Goal: Task Accomplishment & Management: Complete application form

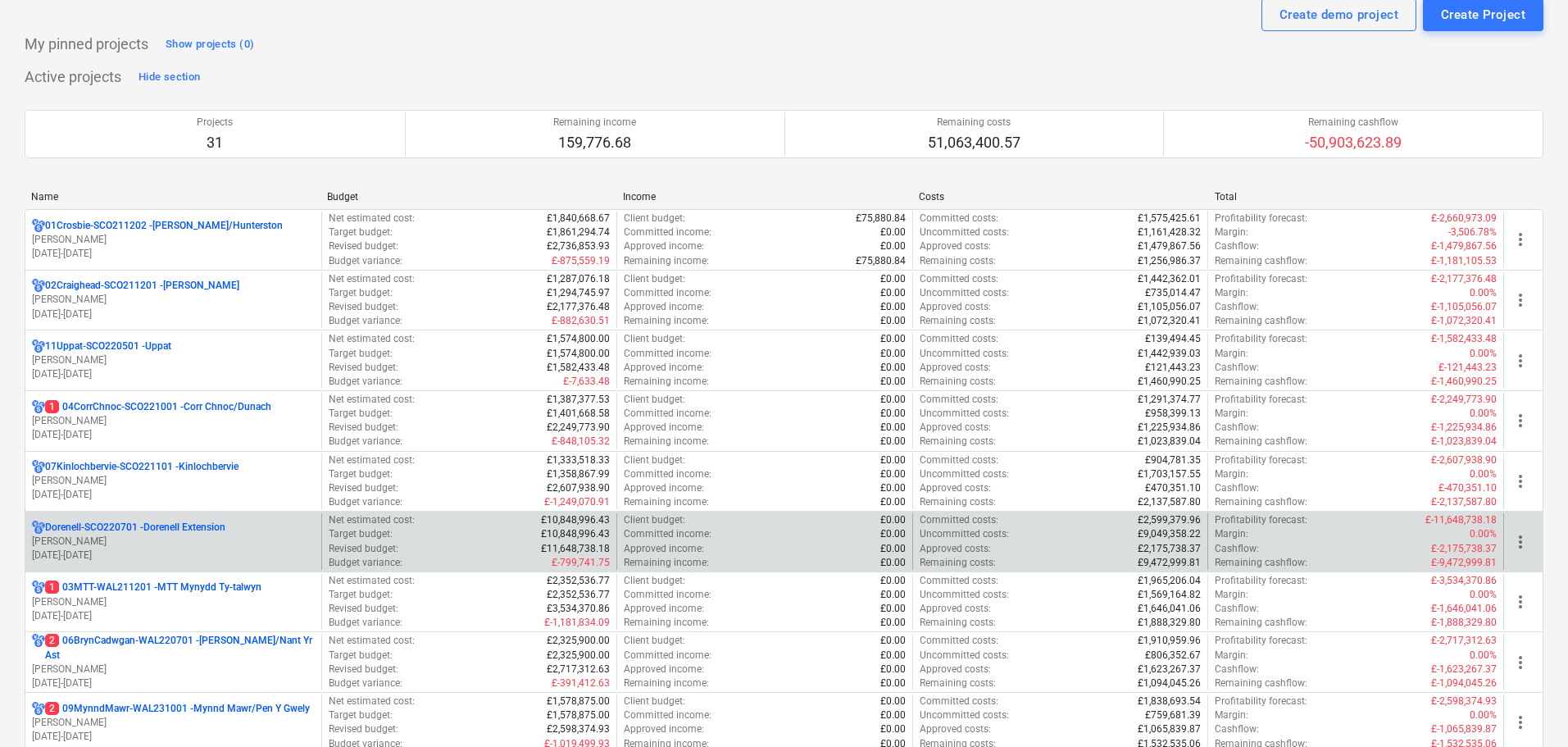
scroll to position [82, 0]
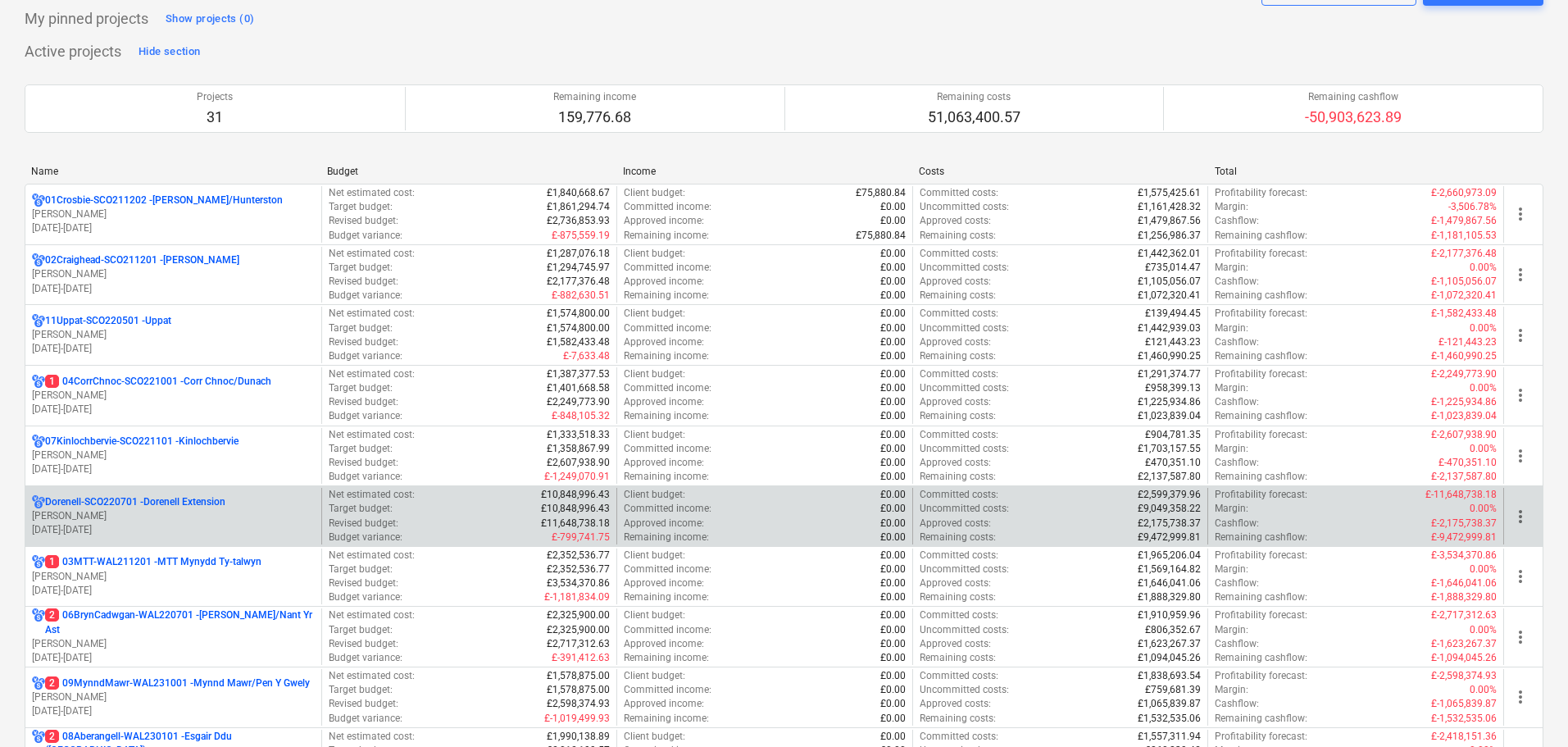
click at [126, 511] on p "[PERSON_NAME]" at bounding box center [173, 516] width 283 height 14
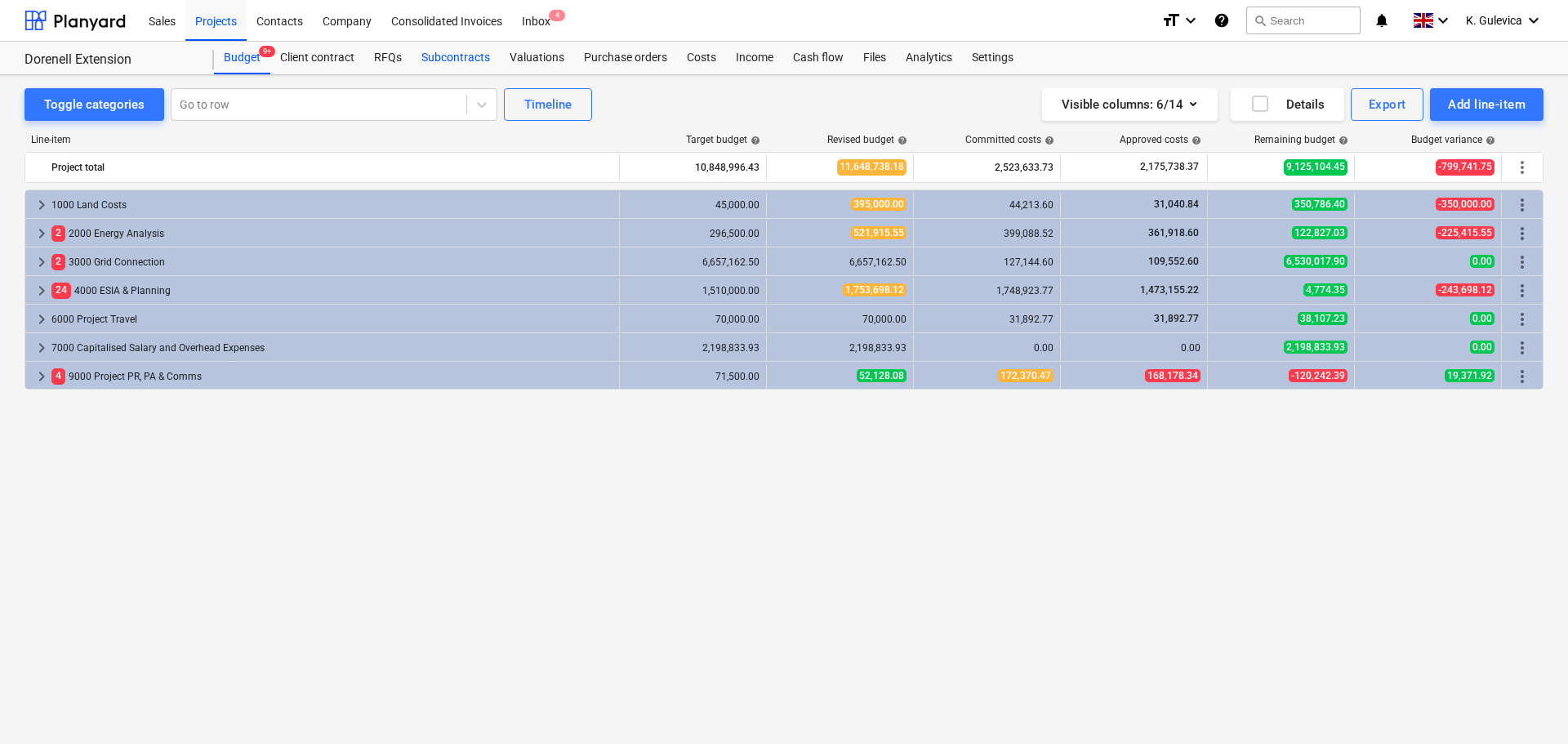
click at [461, 57] on div "Subcontracts" at bounding box center [455, 58] width 88 height 33
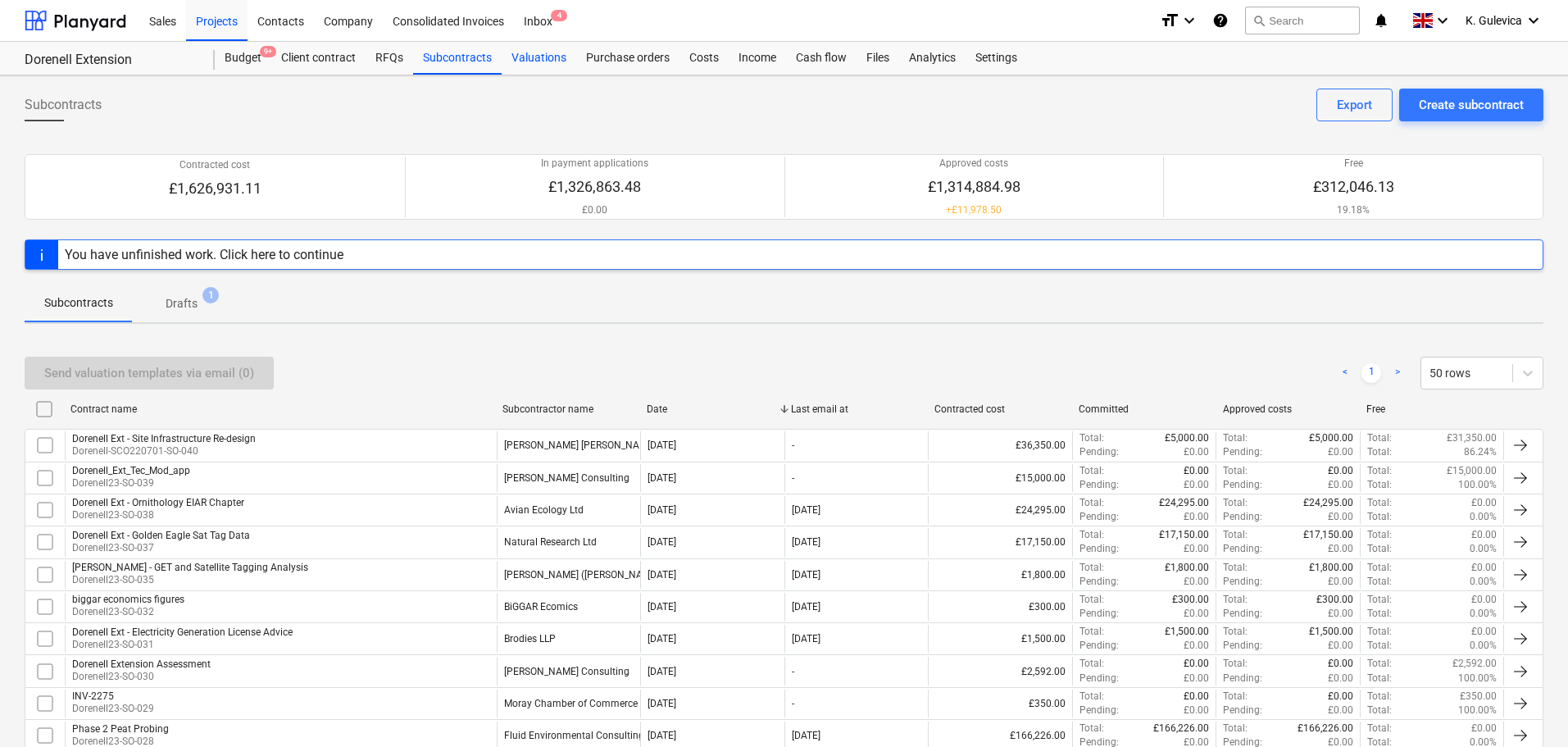
click at [546, 54] on div "Valuations" at bounding box center [539, 58] width 75 height 33
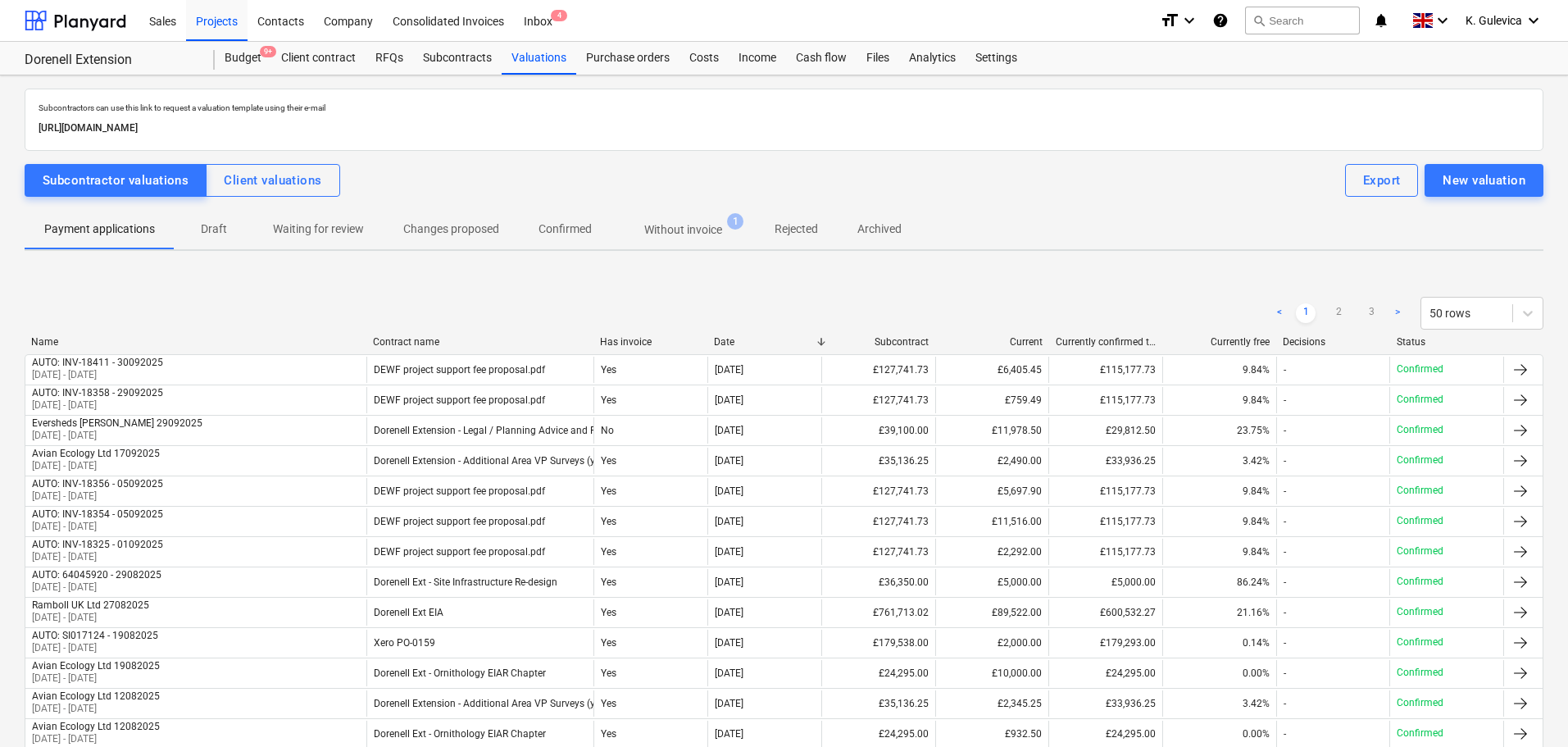
click at [704, 231] on p "Without invoice" at bounding box center [683, 229] width 78 height 17
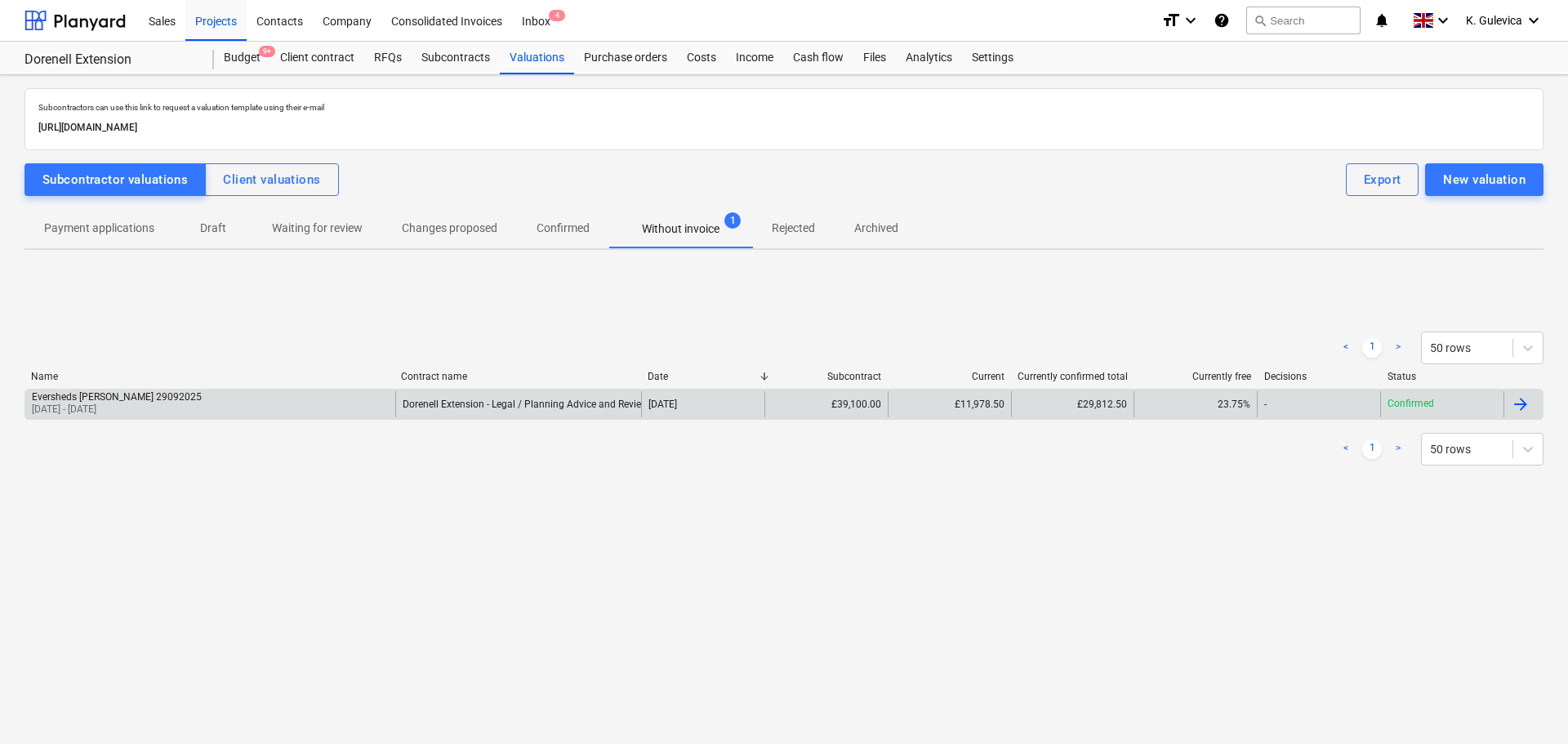
click at [340, 402] on div "Eversheds [PERSON_NAME] 29092025 [DATE] - [DATE]" at bounding box center [210, 404] width 370 height 26
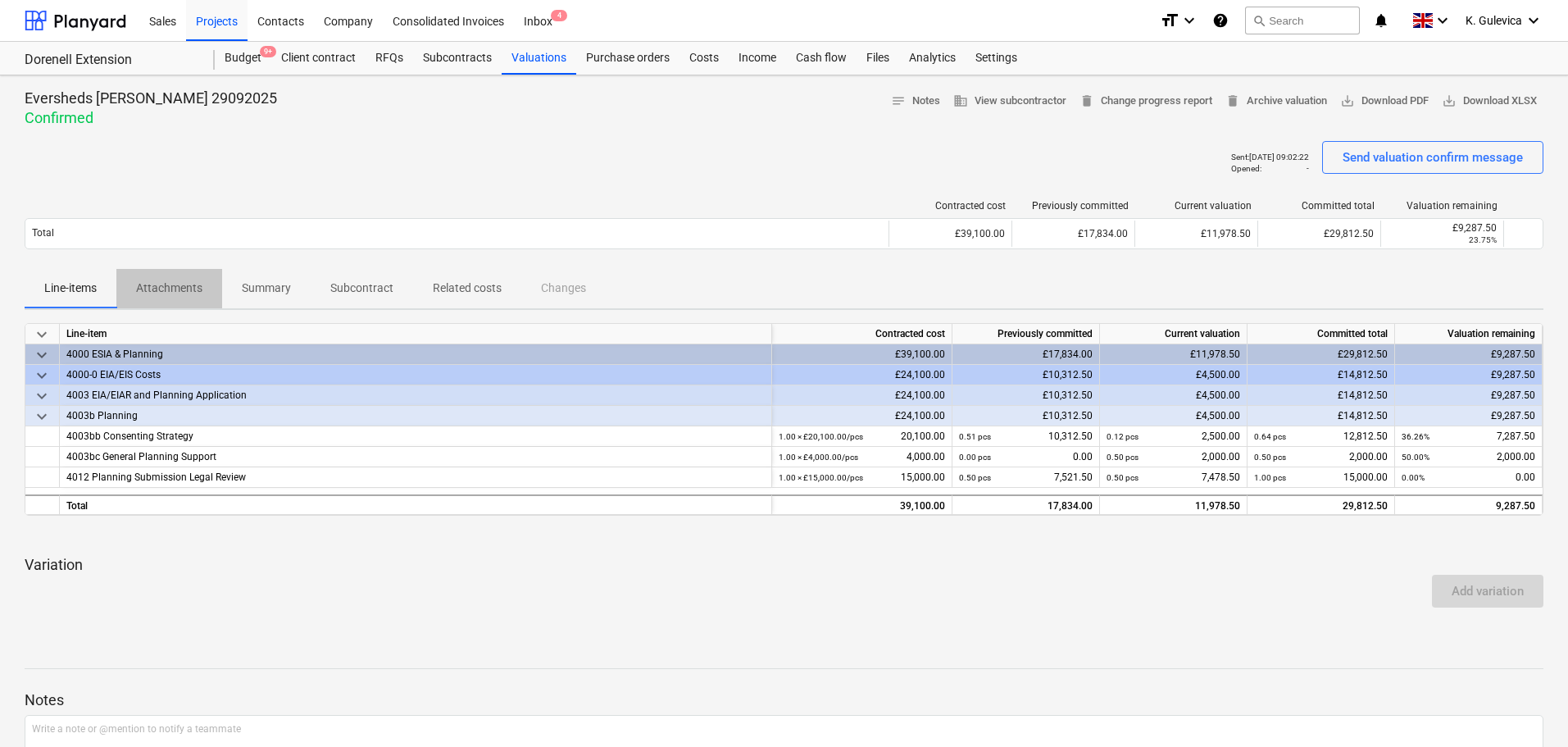
click at [179, 285] on p "Attachments" at bounding box center [169, 287] width 66 height 17
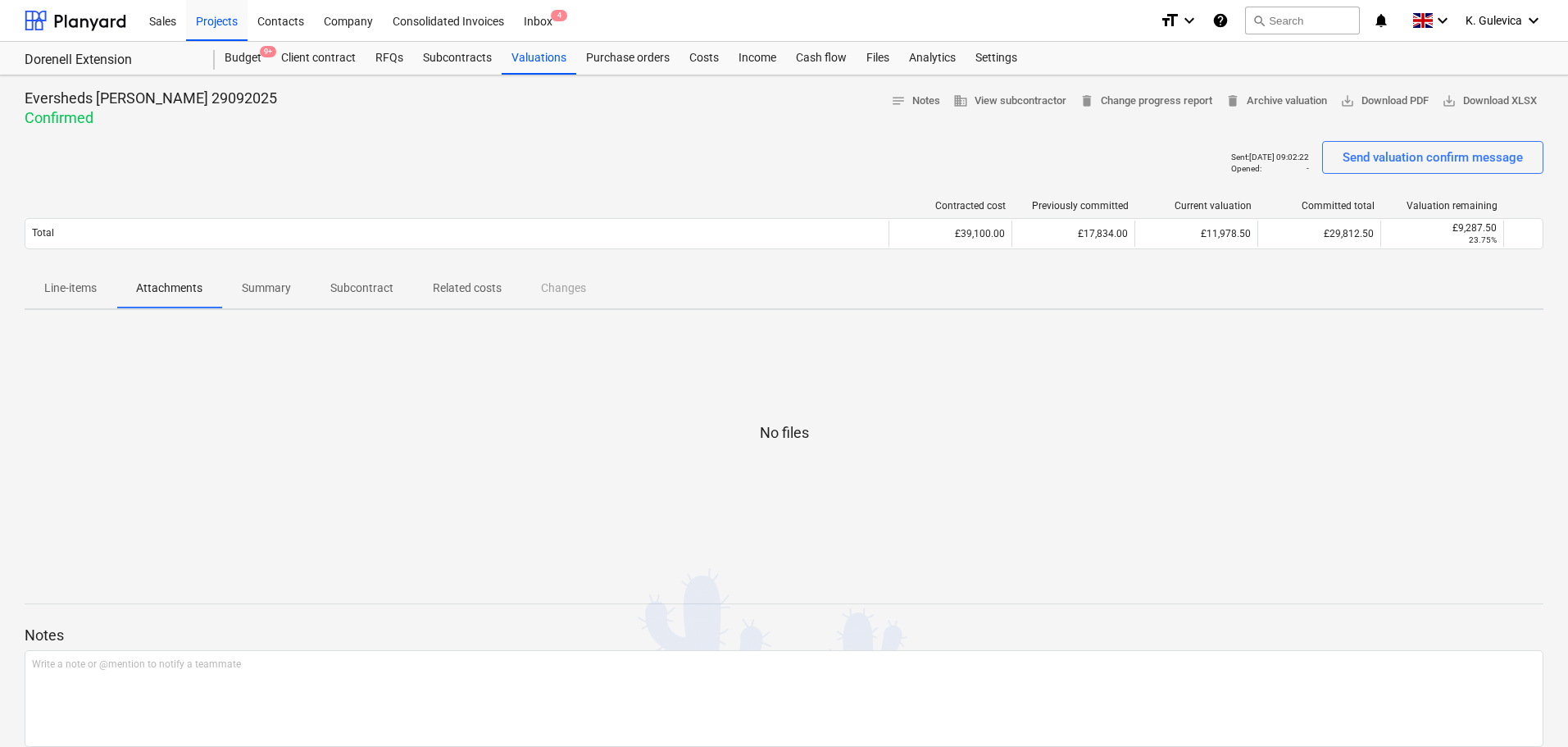
click at [82, 288] on p "Line-items" at bounding box center [71, 287] width 53 height 17
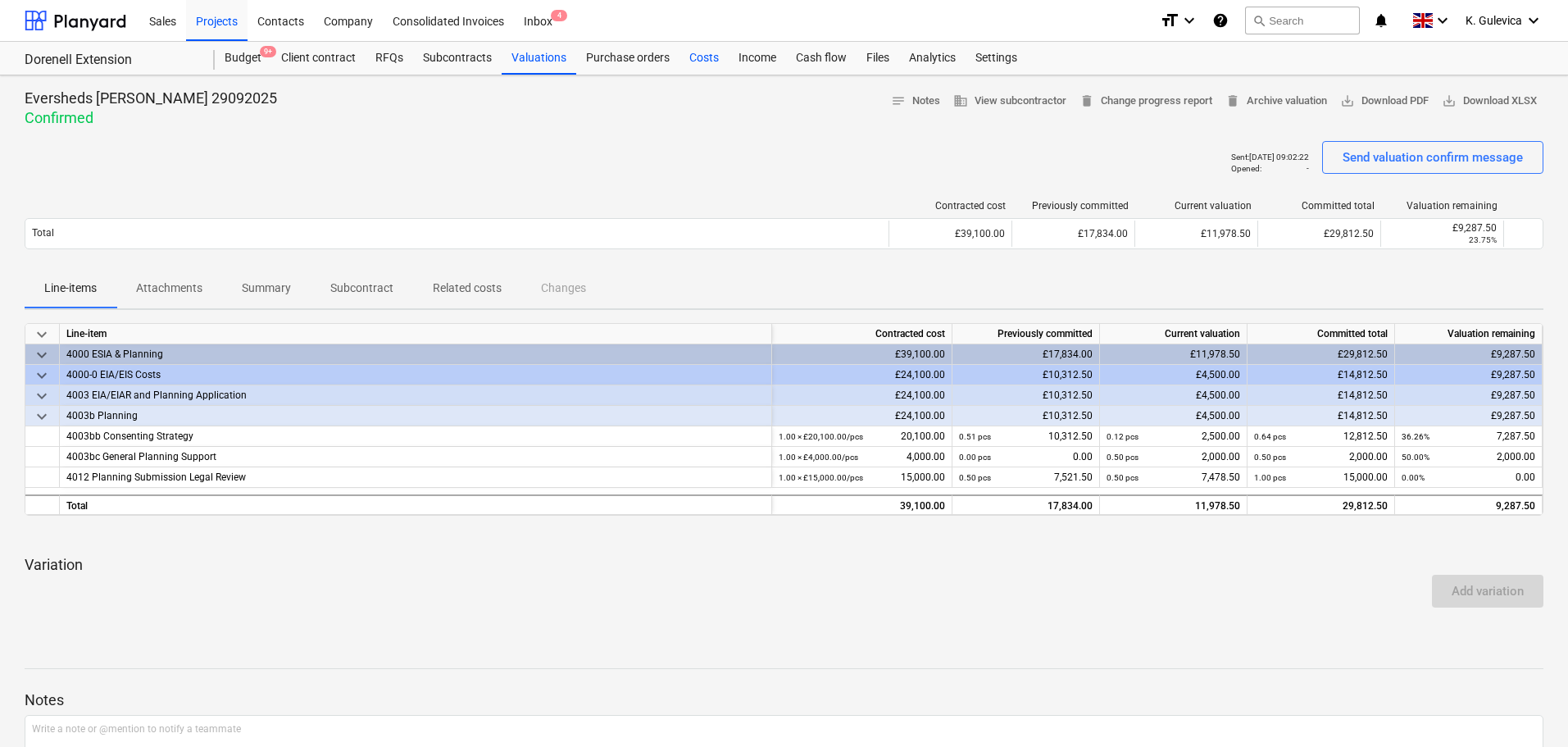
click at [696, 58] on div "Costs" at bounding box center [704, 58] width 49 height 33
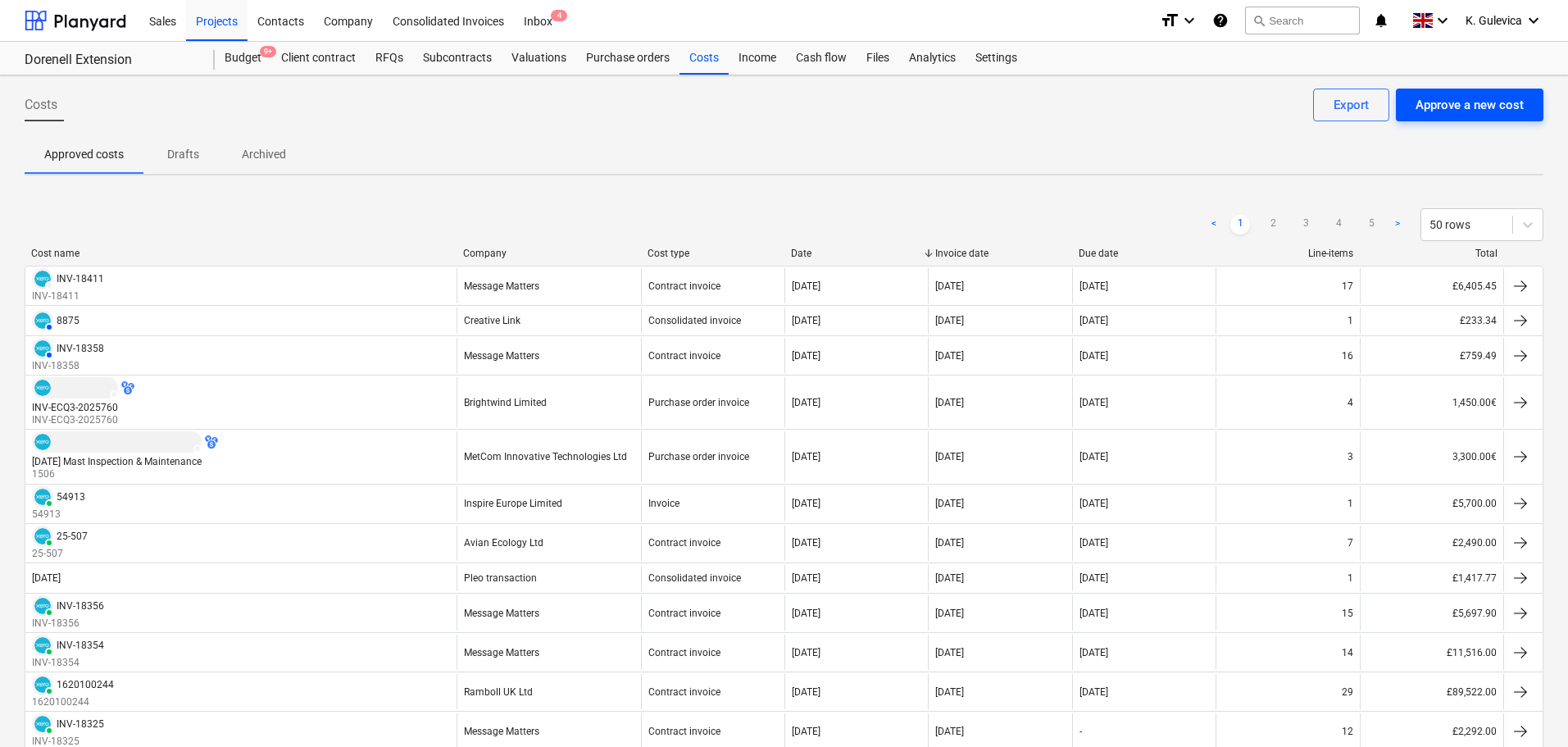
click at [1492, 108] on div "Approve a new cost" at bounding box center [1469, 105] width 108 height 21
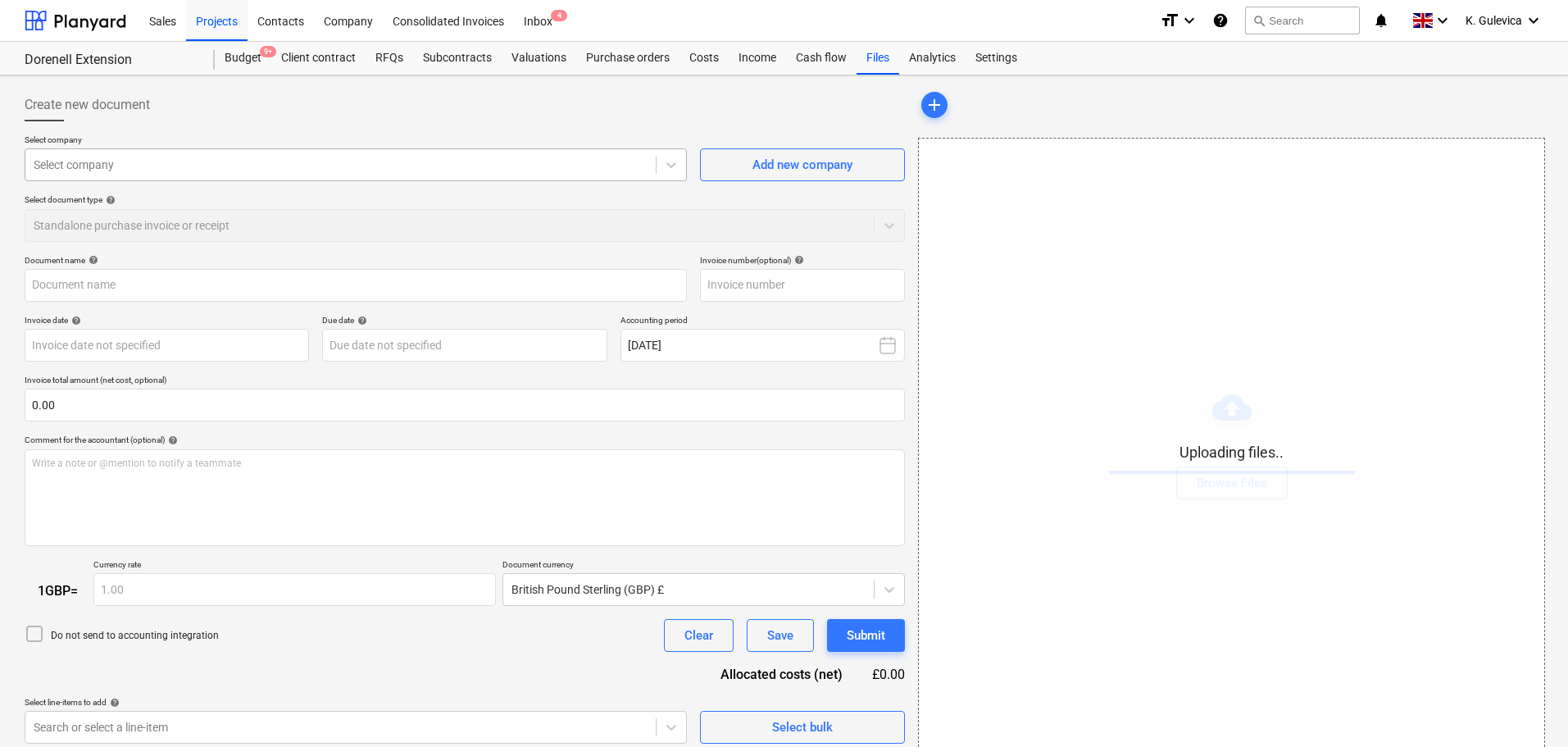
click at [279, 160] on div at bounding box center [341, 164] width 614 height 16
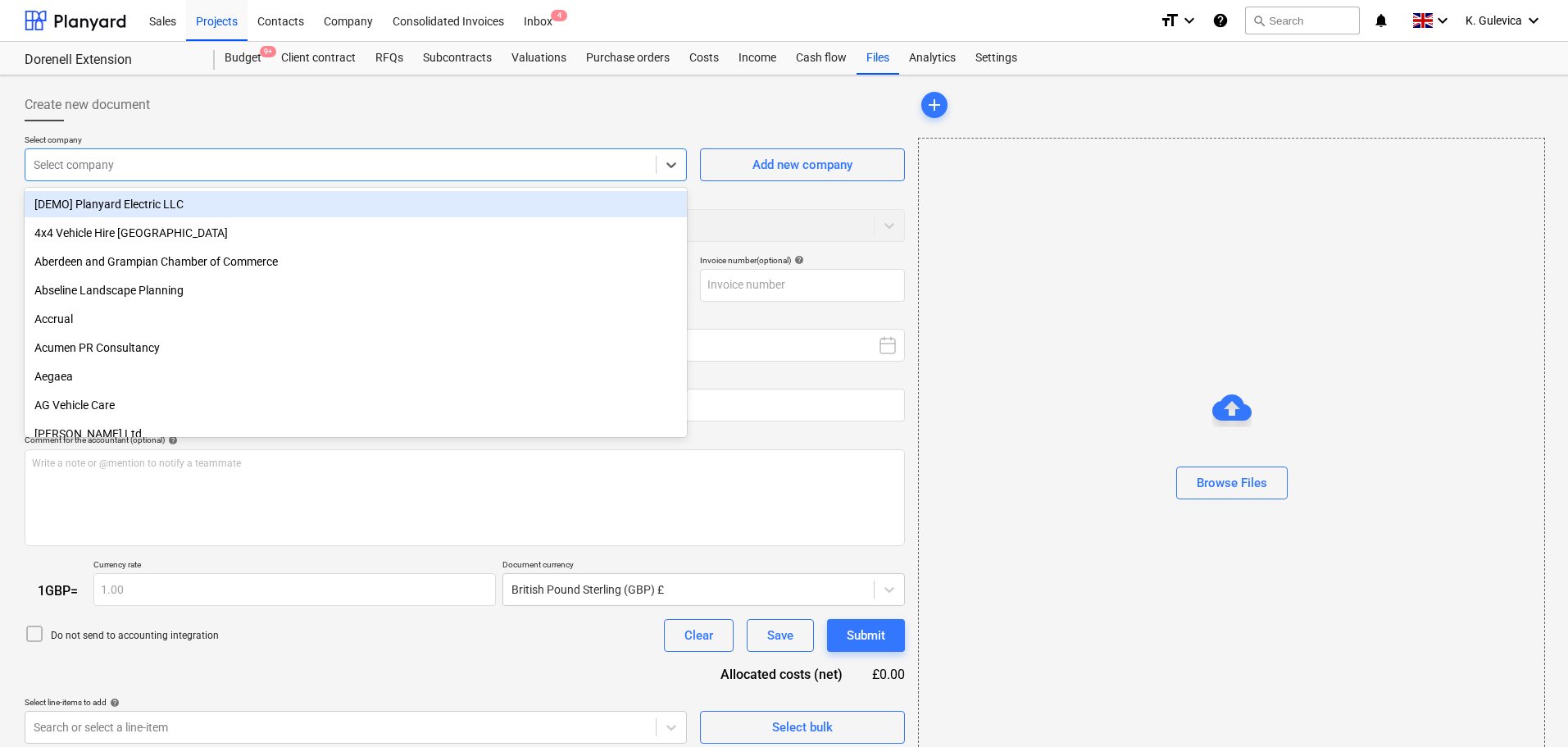
type input "64046918 [PERSON_NAME] Ext - [DATE].pdf"
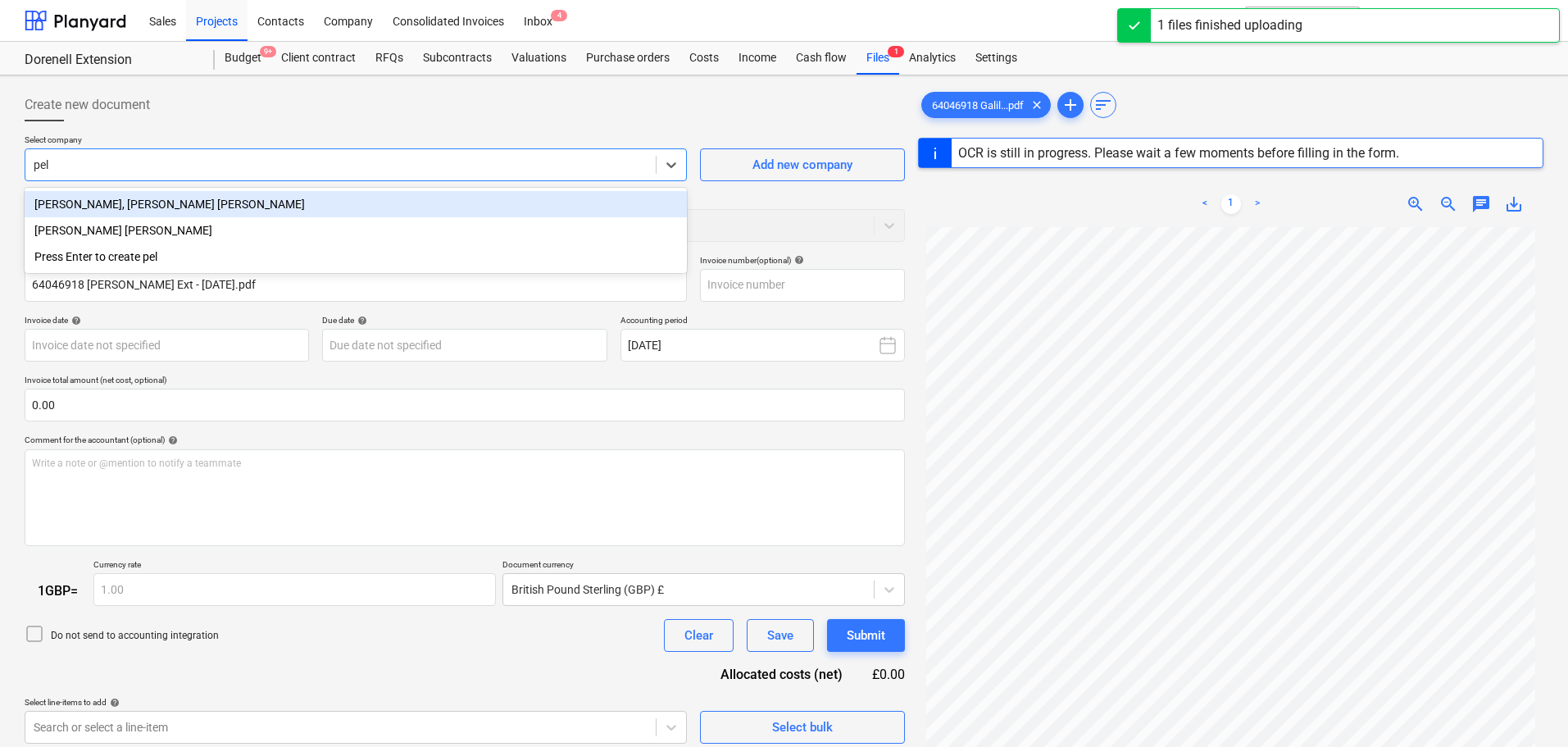
type input "pell"
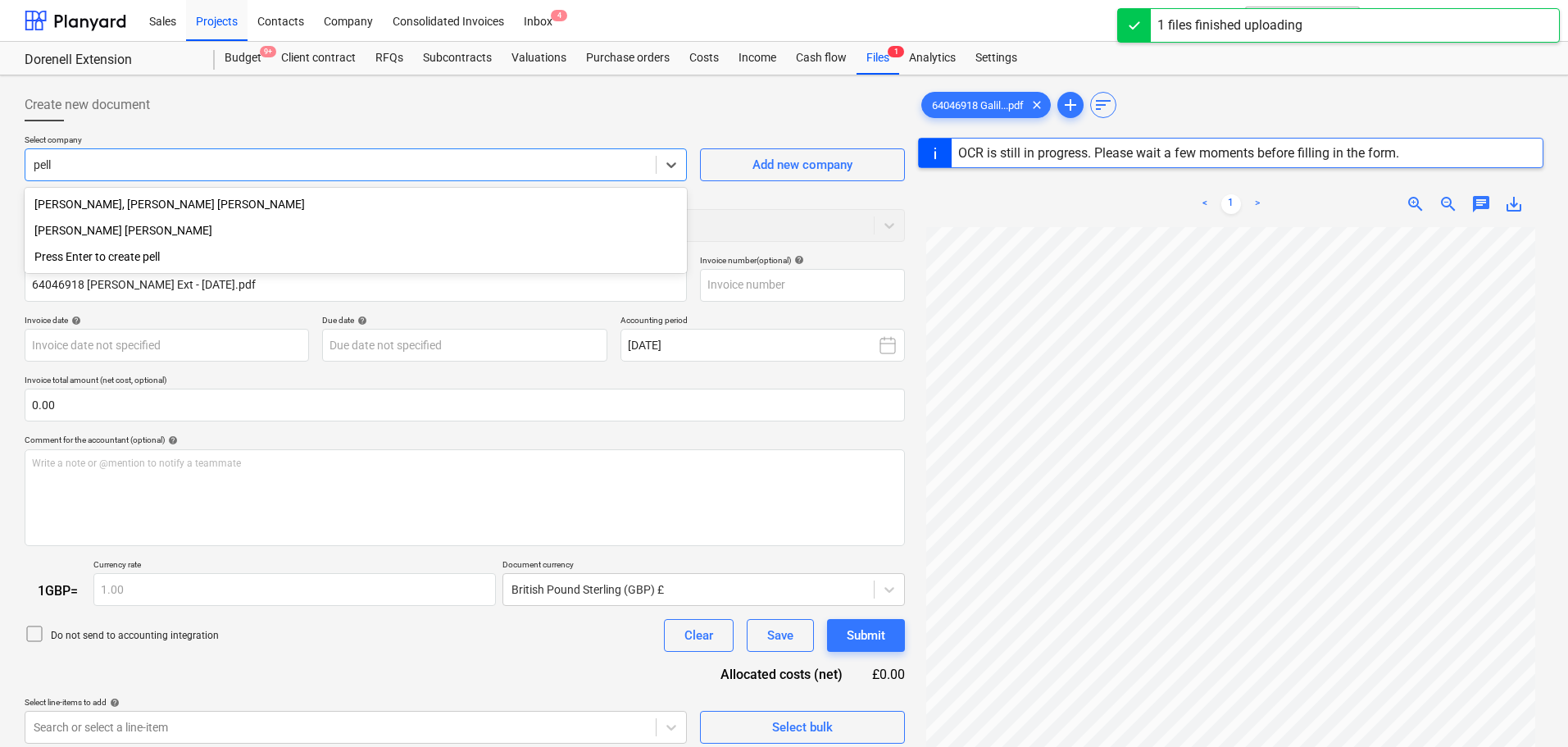
click at [104, 234] on div "[PERSON_NAME] [PERSON_NAME]" at bounding box center [356, 229] width 662 height 26
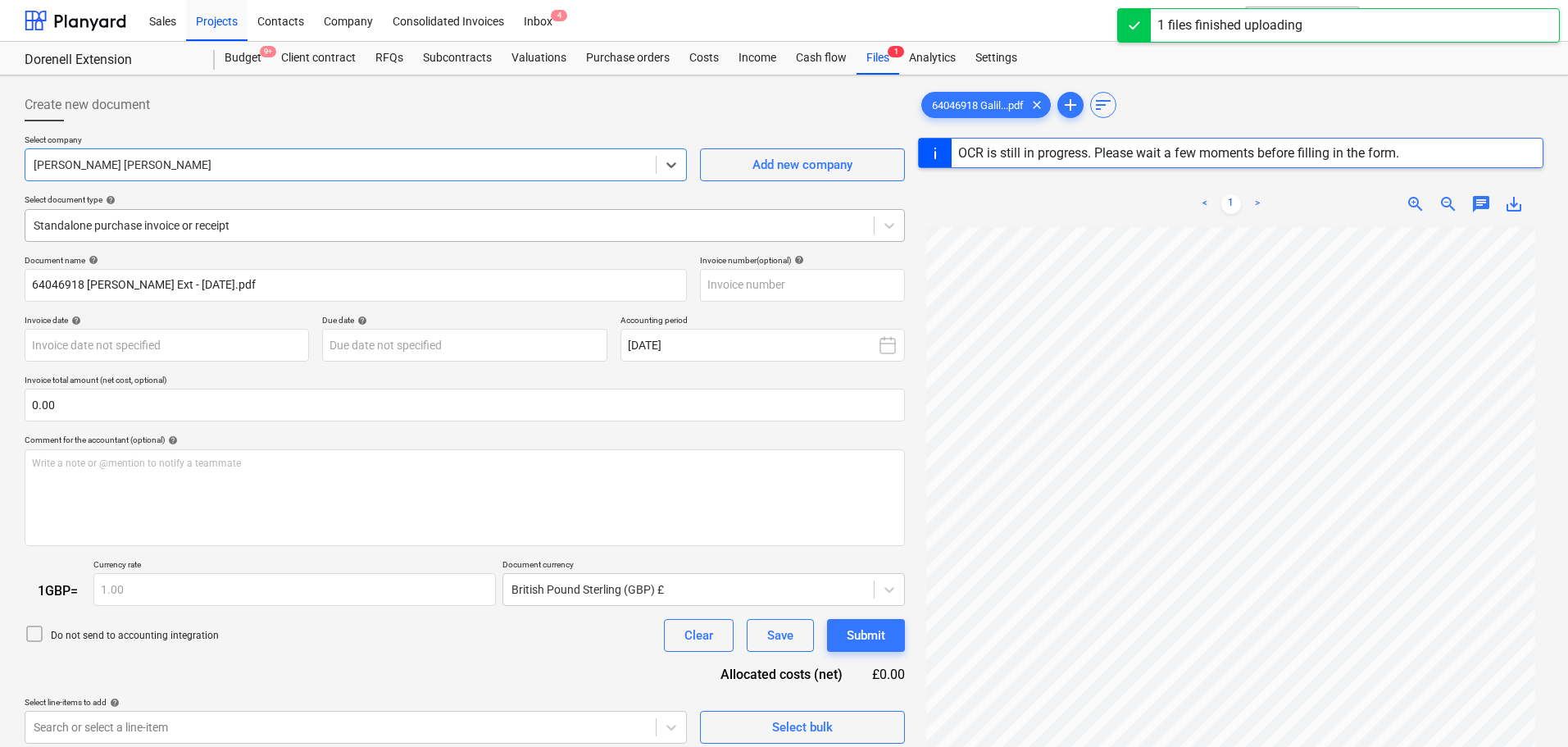
click at [252, 227] on div at bounding box center [450, 225] width 832 height 16
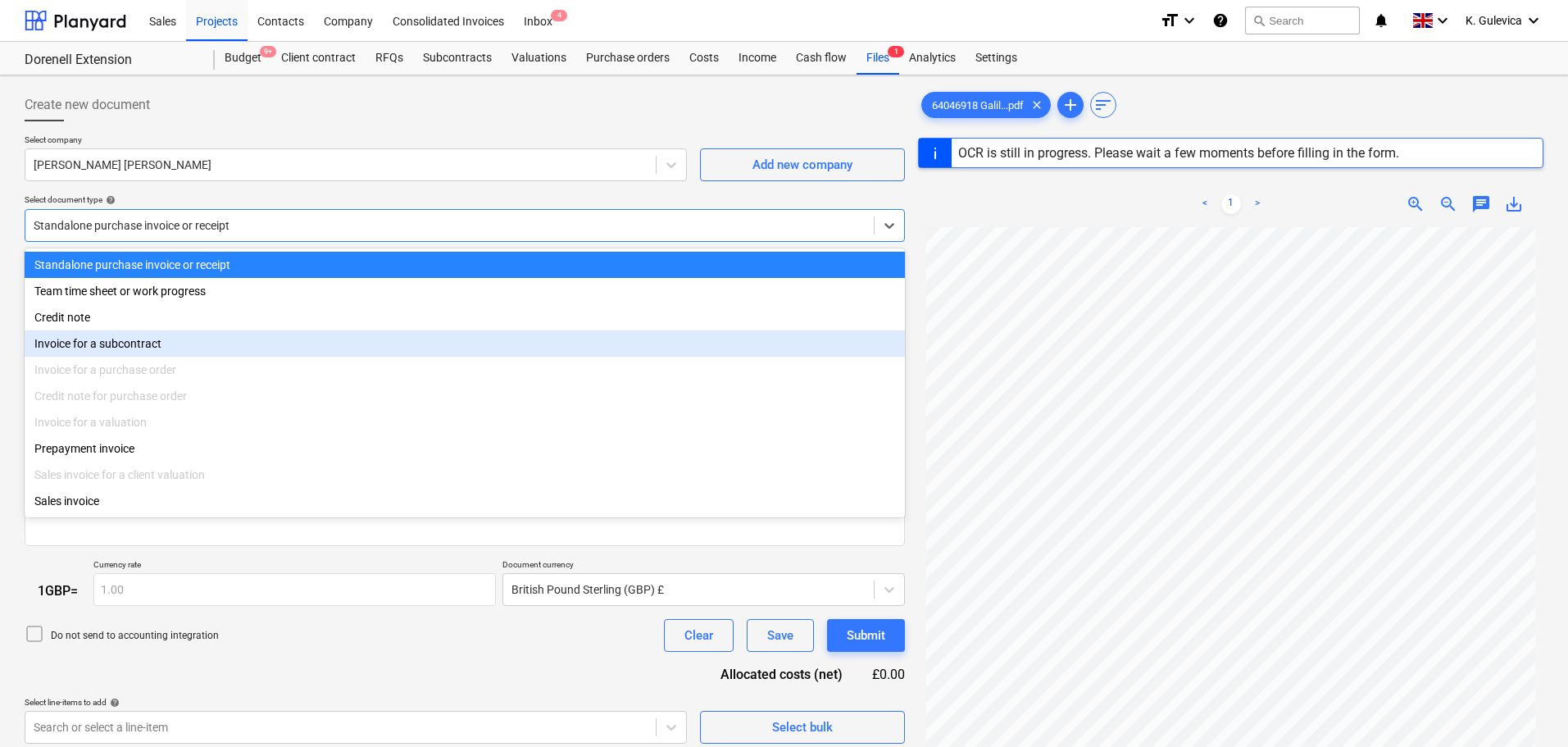
click at [130, 355] on div "Invoice for a subcontract" at bounding box center [465, 343] width 881 height 26
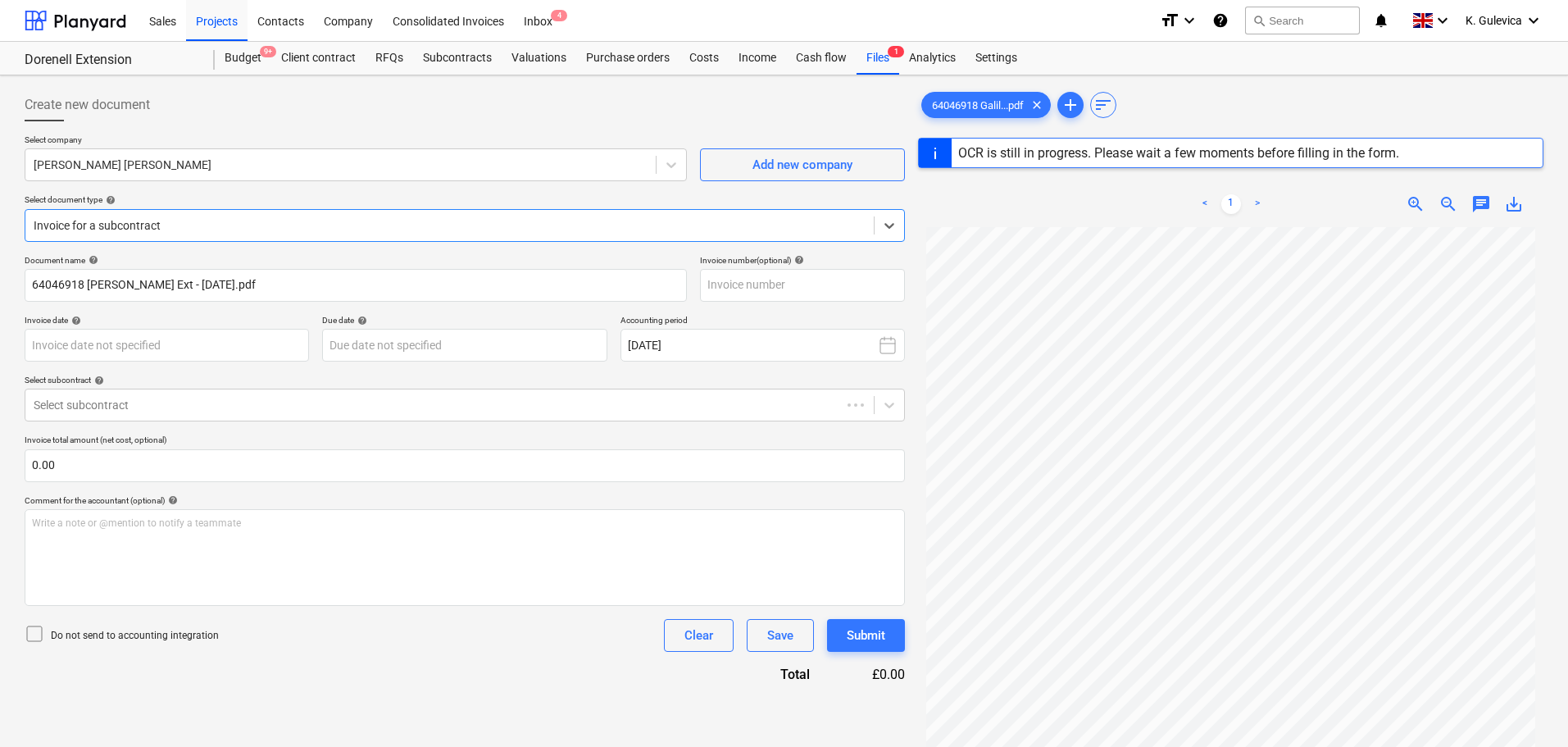
type input "64046918"
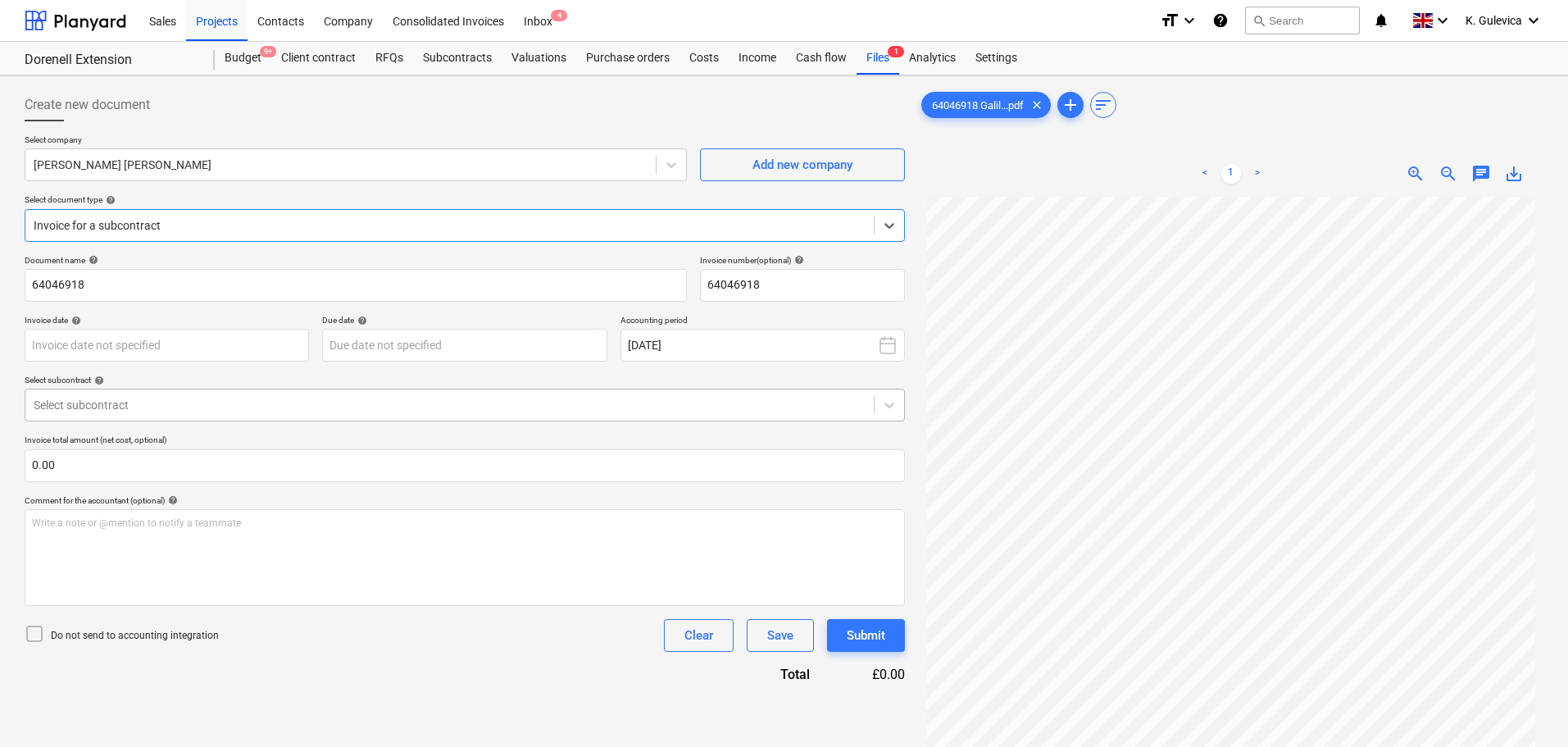
click at [159, 403] on div at bounding box center [450, 405] width 832 height 16
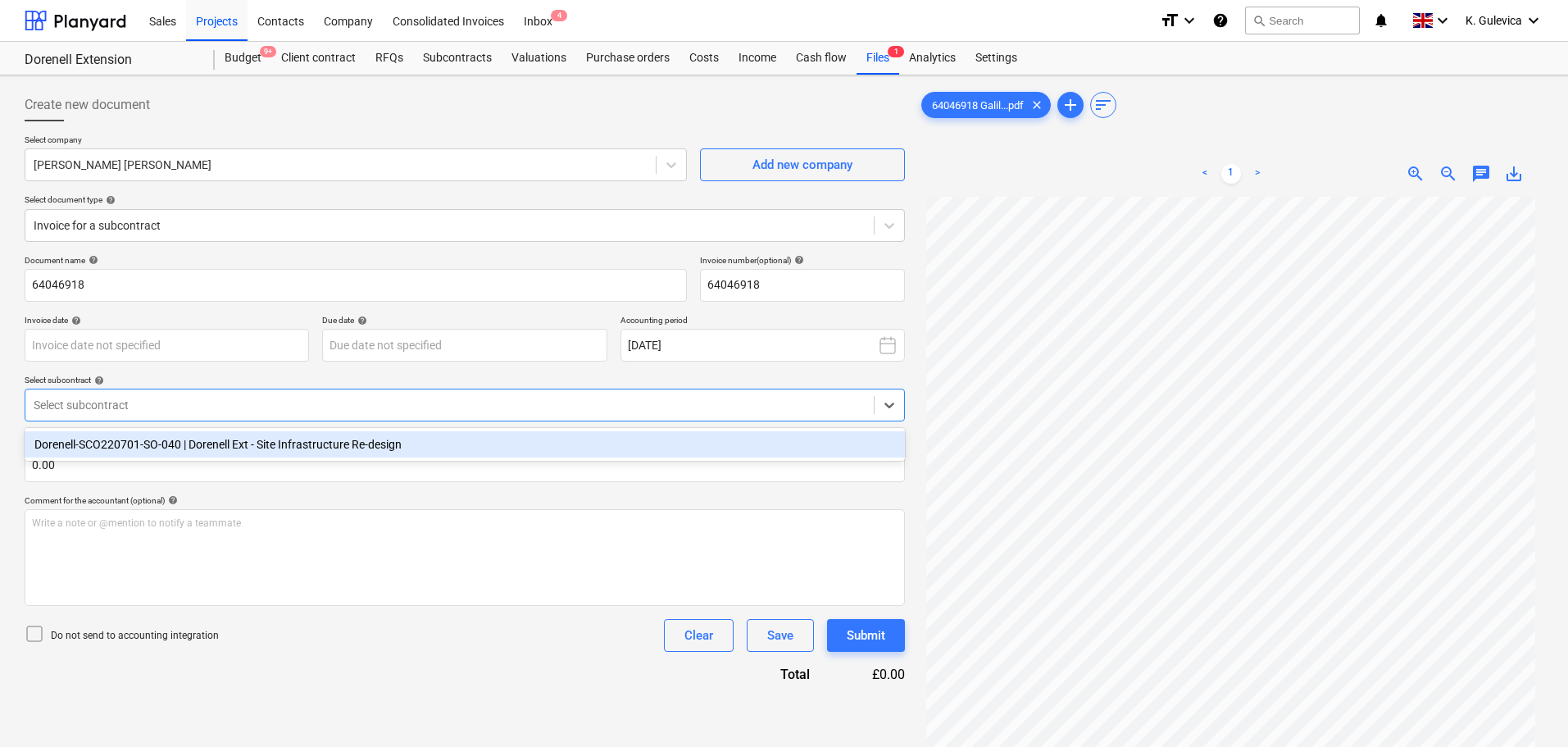
click at [158, 452] on div "Dorenell-SCO220701-SO-040 | Dorenell Ext - Site Infrastructure Re-design" at bounding box center [465, 444] width 881 height 26
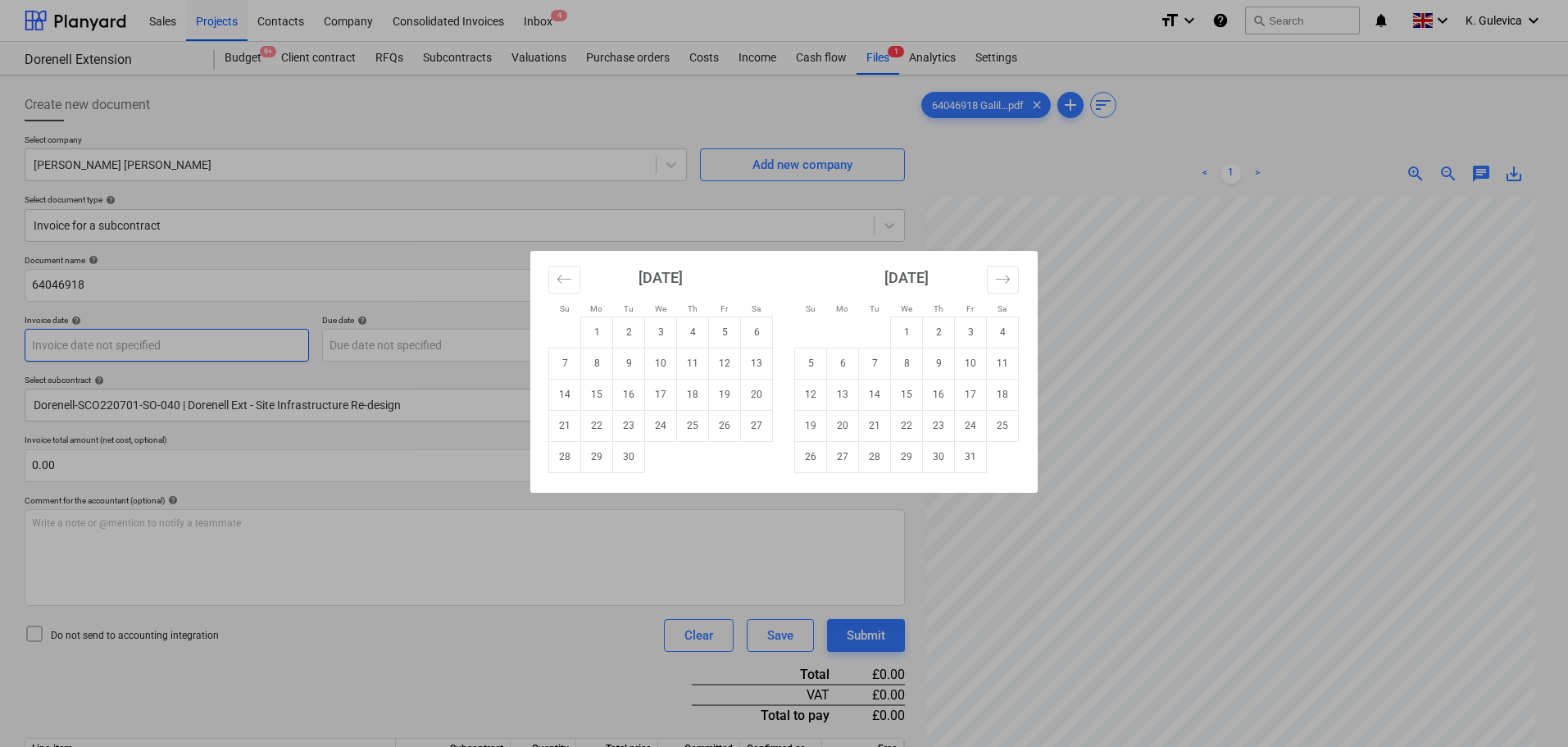
click at [150, 336] on body "Sales Projects Contacts Company Consolidated Invoices Inbox 4 format_size keybo…" at bounding box center [784, 373] width 1568 height 747
click at [631, 456] on td "30" at bounding box center [629, 456] width 32 height 31
type input "[DATE]"
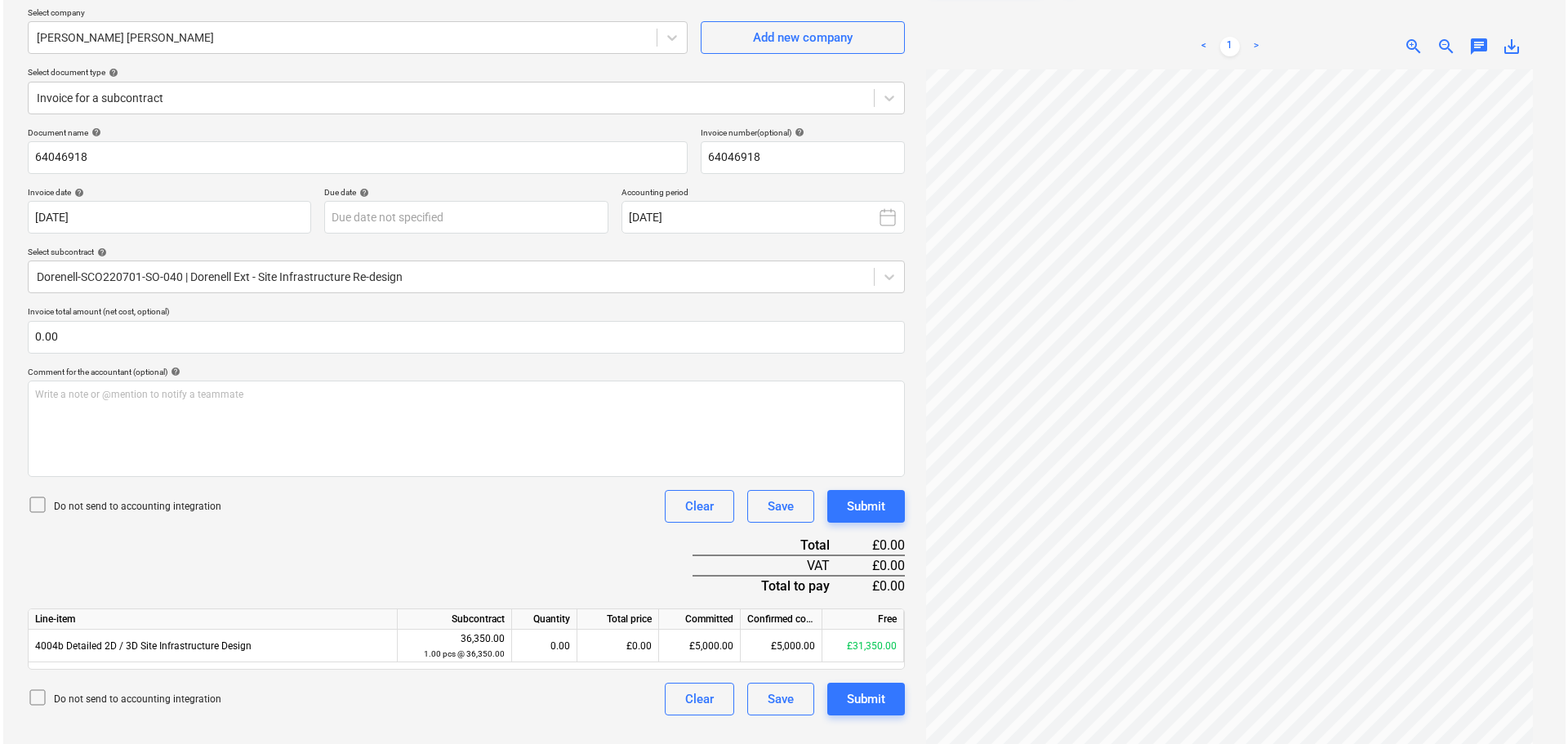
scroll to position [164, 0]
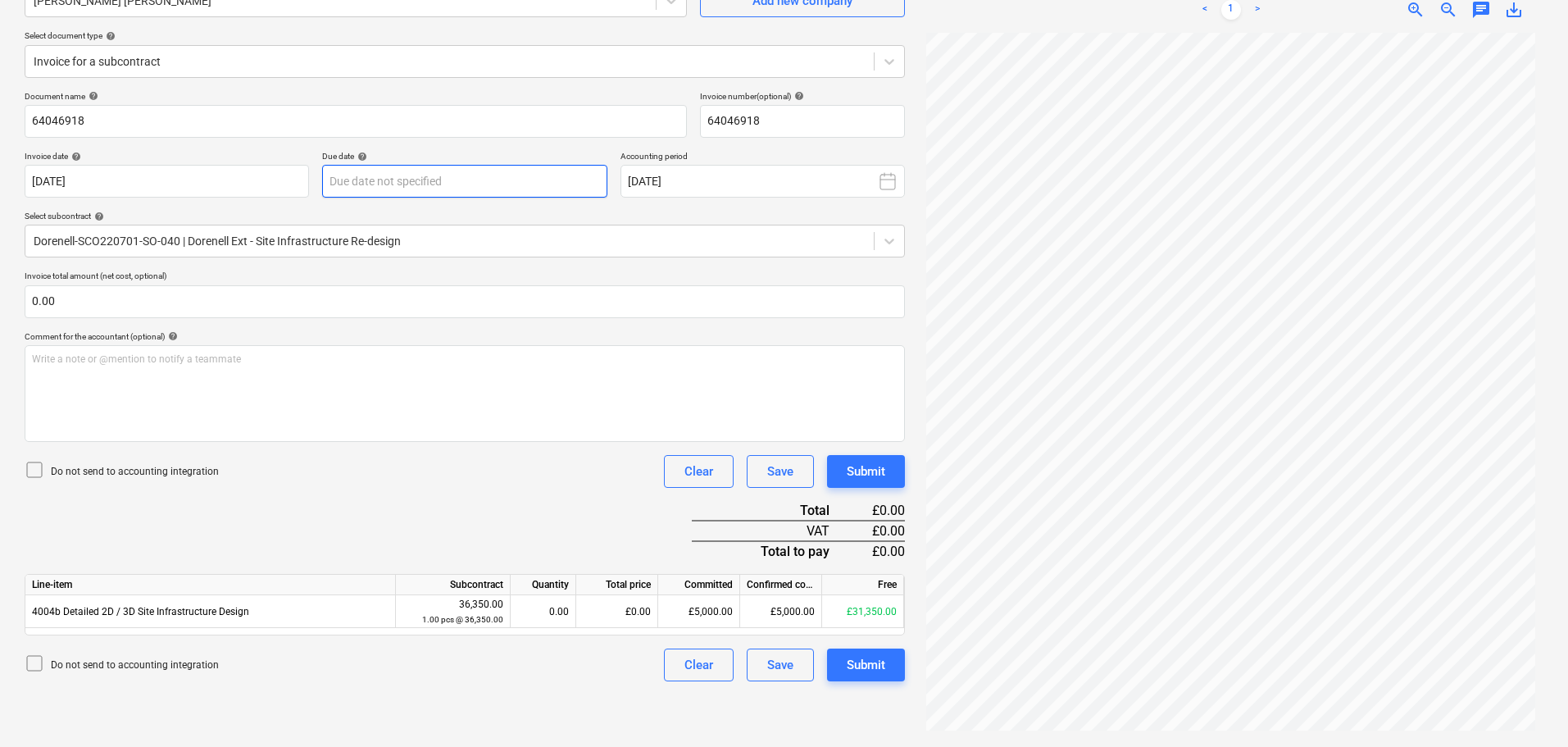
click at [388, 185] on body "Sales Projects Contacts Company Consolidated Invoices Inbox 4 format_size keybo…" at bounding box center [784, 209] width 1568 height 747
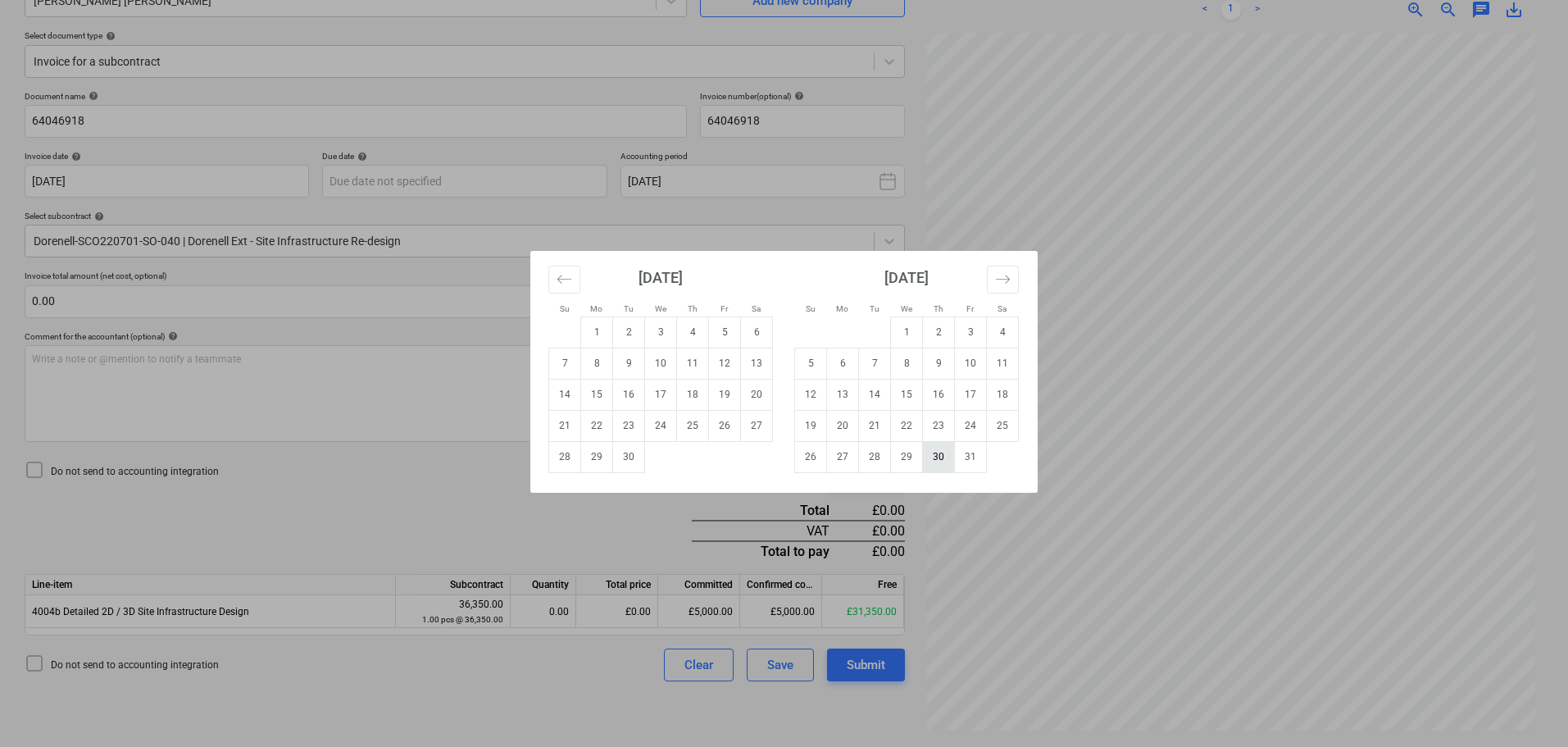
click at [935, 457] on td "30" at bounding box center [939, 456] width 32 height 31
type input "[DATE]"
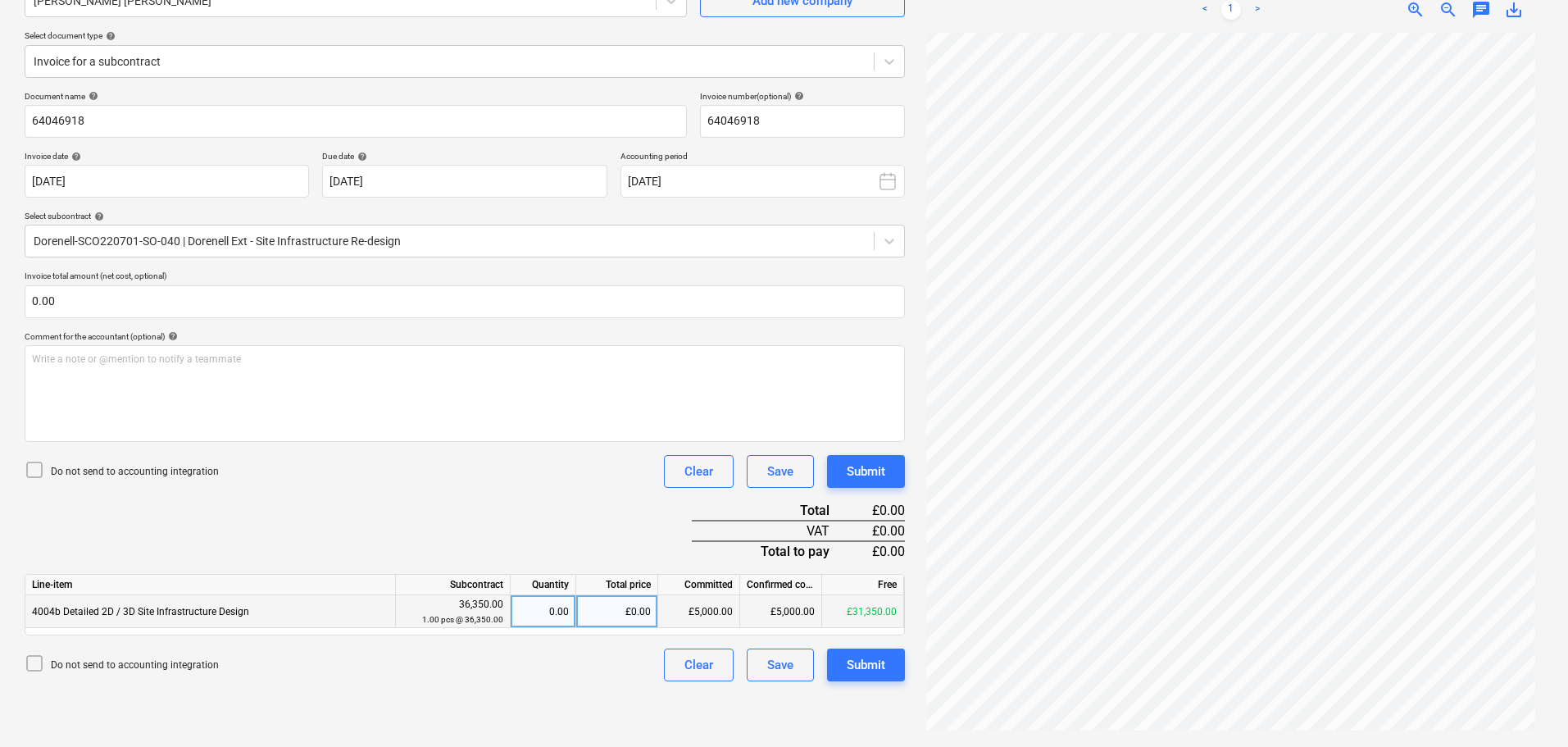
click at [619, 610] on div "£0.00" at bounding box center [618, 611] width 82 height 33
type input "5000"
click at [877, 669] on div "Submit" at bounding box center [866, 665] width 38 height 21
